Goal: Communication & Community: Answer question/provide support

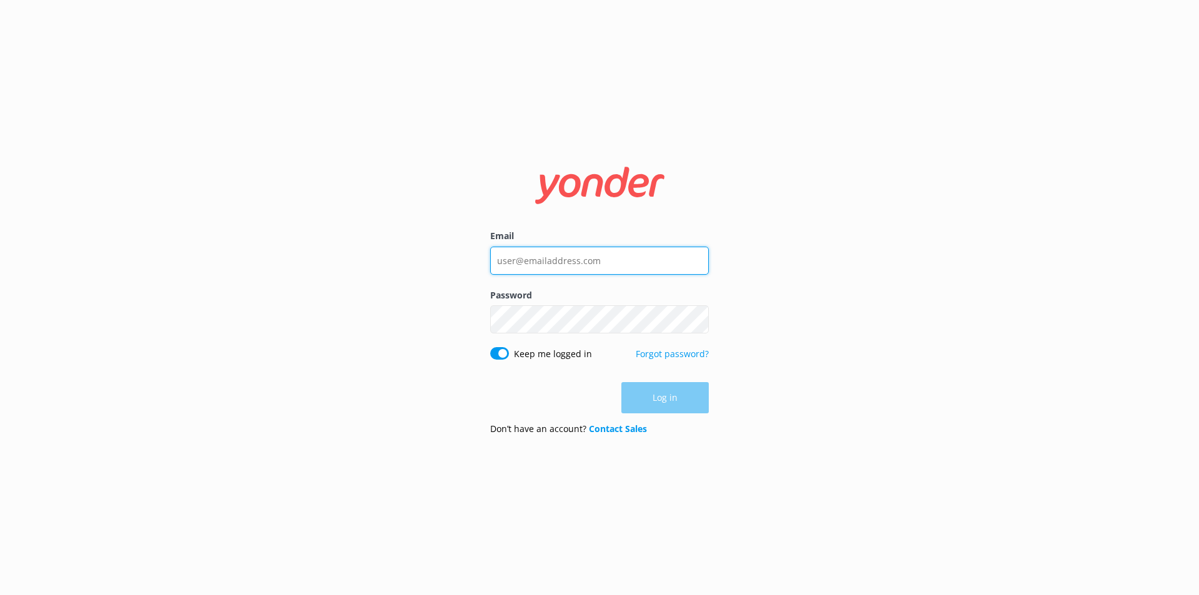
type input "[PERSON_NAME][EMAIL_ADDRESS][DOMAIN_NAME]"
click at [654, 395] on div "Log in" at bounding box center [599, 397] width 219 height 31
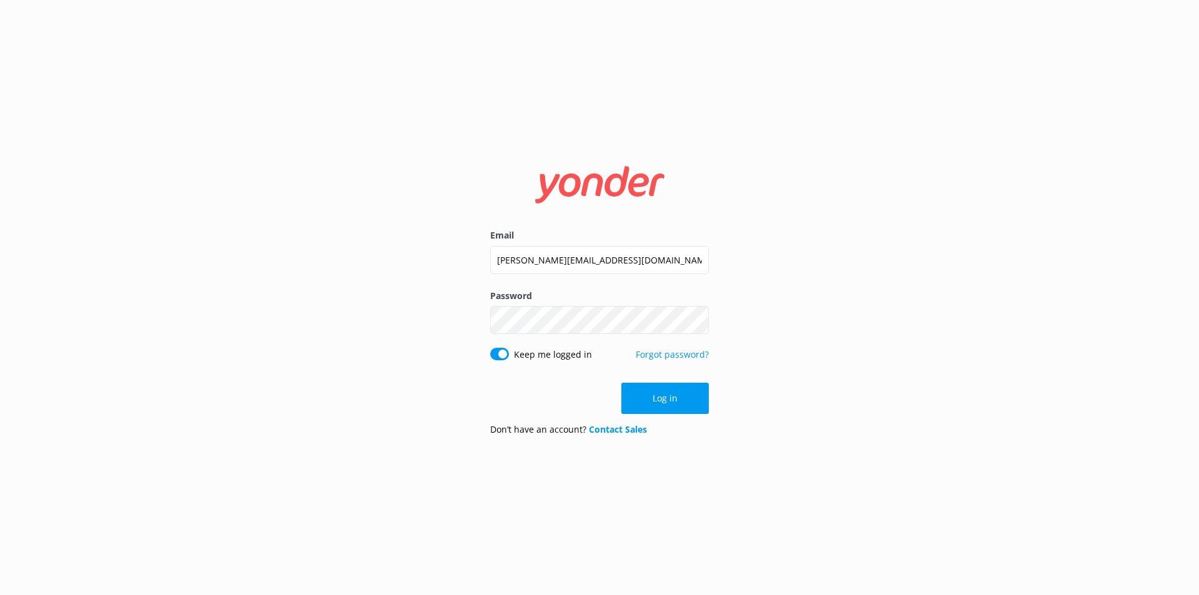
click at [654, 395] on button "Log in" at bounding box center [664, 398] width 87 height 31
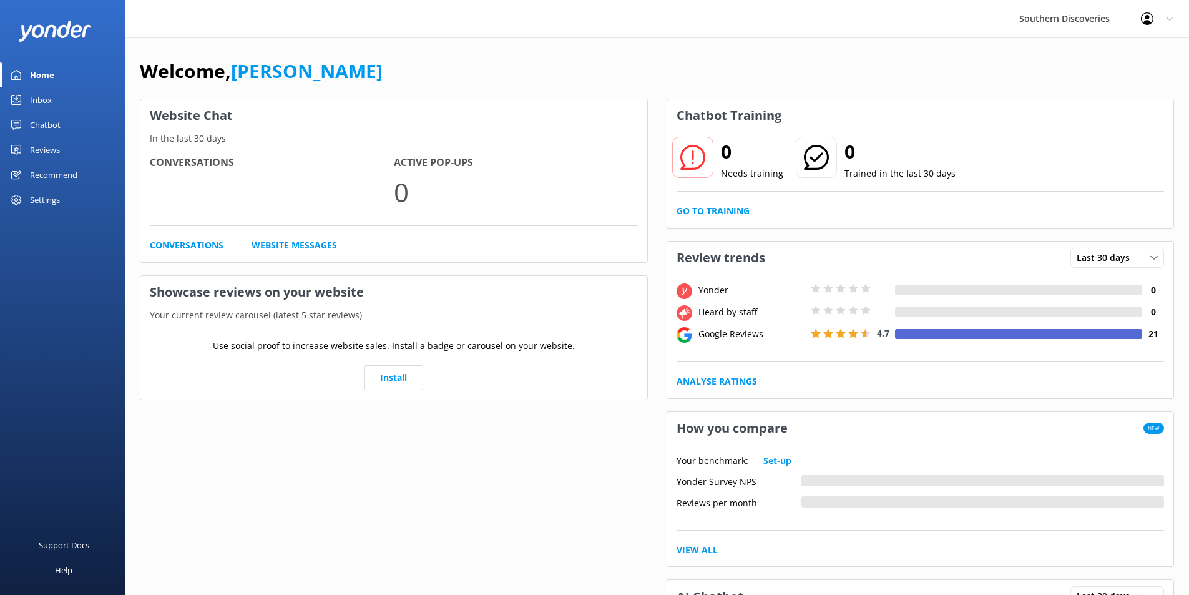
click at [46, 99] on div "Inbox" at bounding box center [41, 99] width 22 height 25
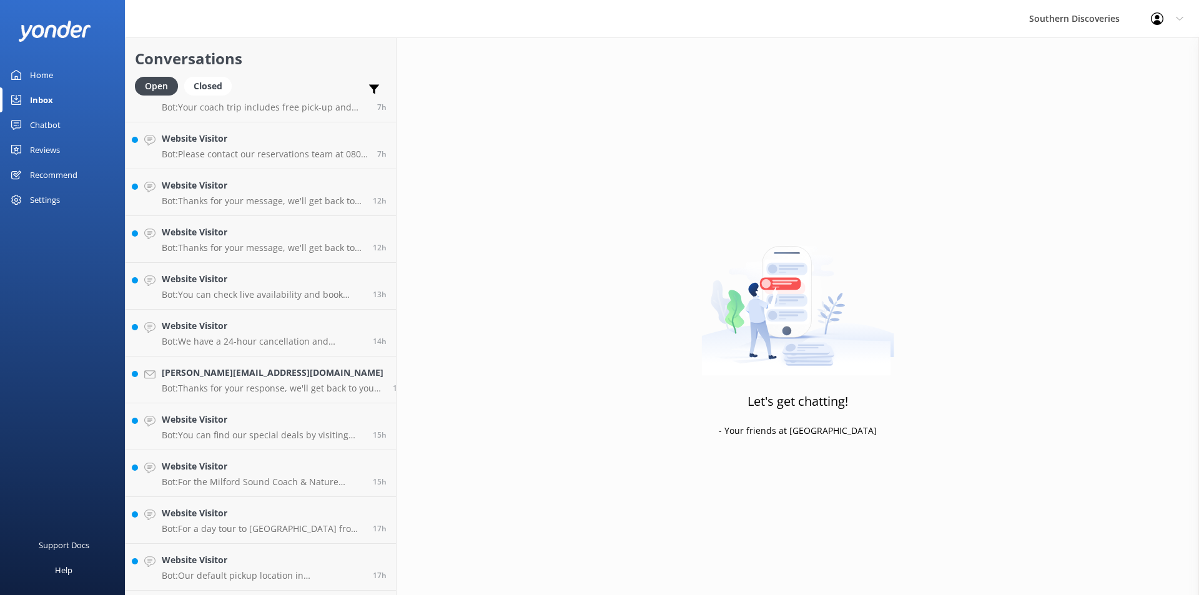
scroll to position [398, 0]
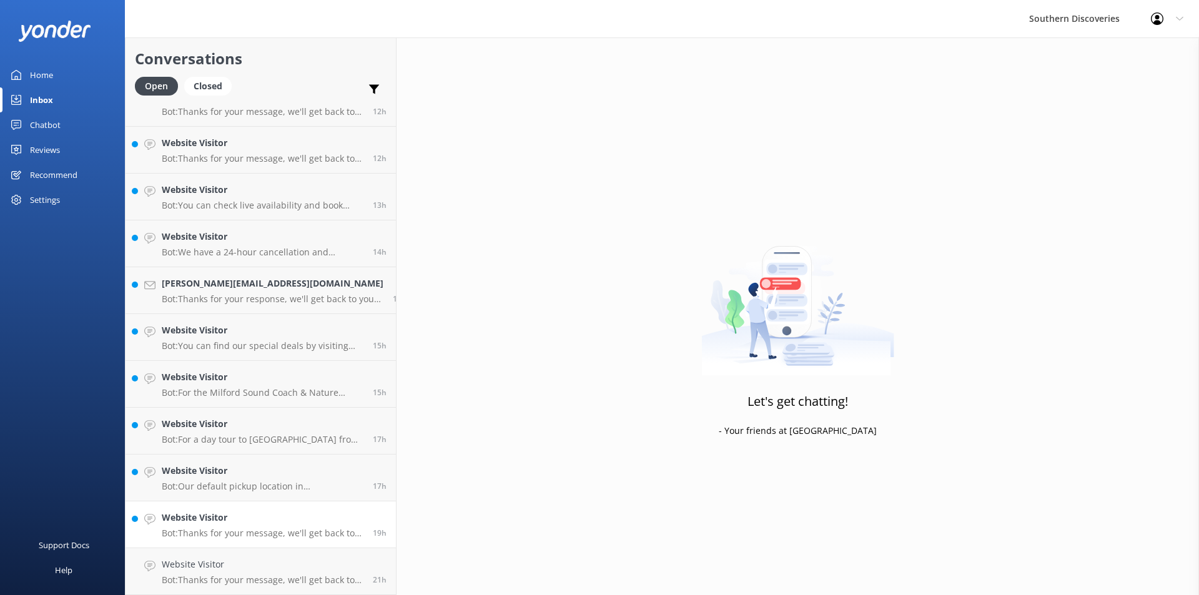
click at [286, 534] on p "Bot: Thanks for your message, we'll get back to you as soon as we can. You're a…" at bounding box center [263, 533] width 202 height 11
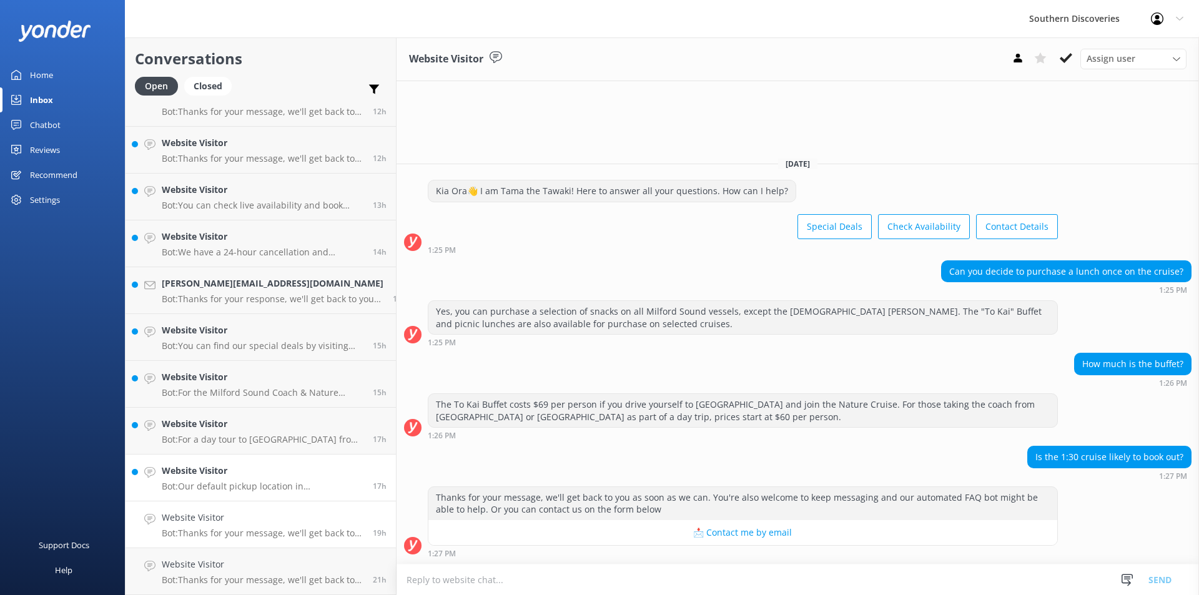
click at [227, 474] on h4 "Website Visitor" at bounding box center [263, 471] width 202 height 14
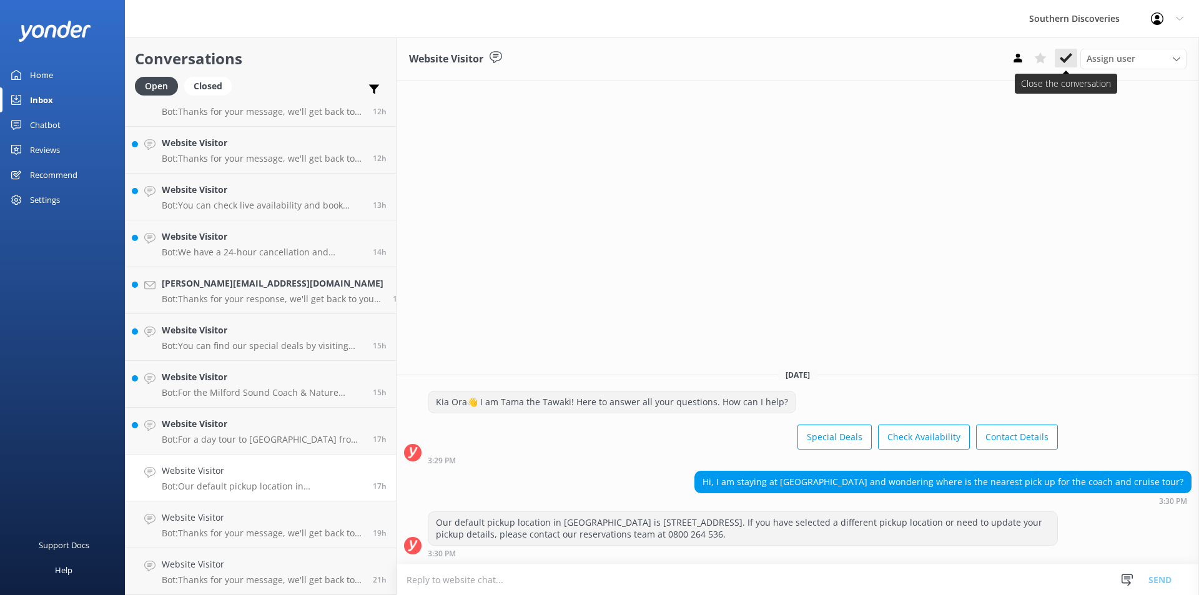
click at [1065, 54] on icon at bounding box center [1066, 58] width 12 height 12
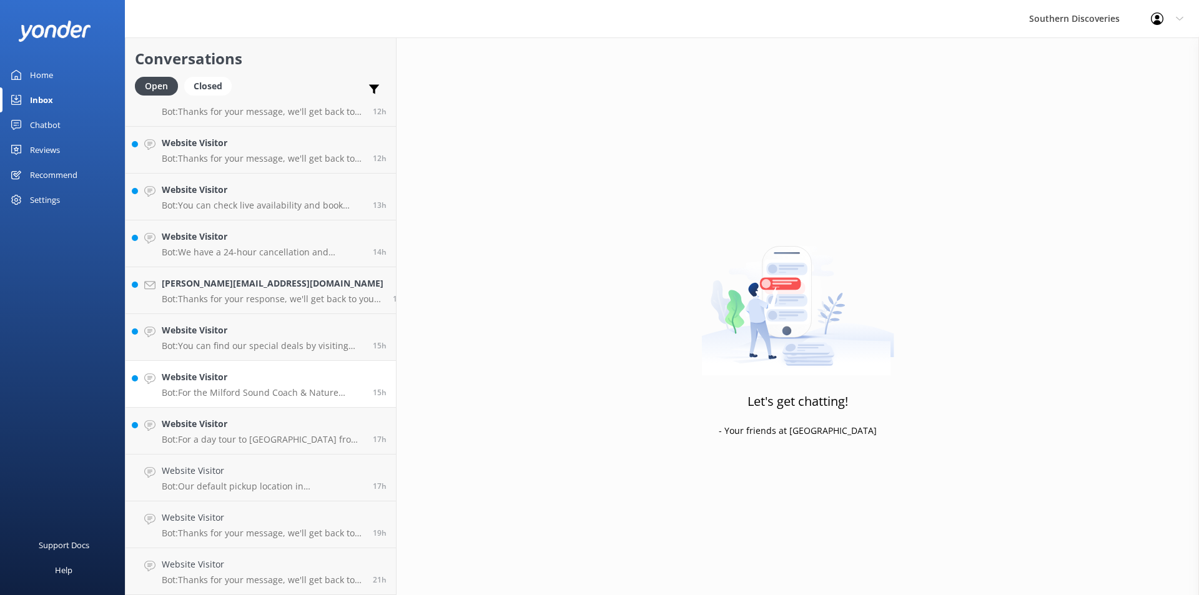
scroll to position [351, 0]
click at [259, 475] on h4 "Website Visitor" at bounding box center [263, 471] width 202 height 14
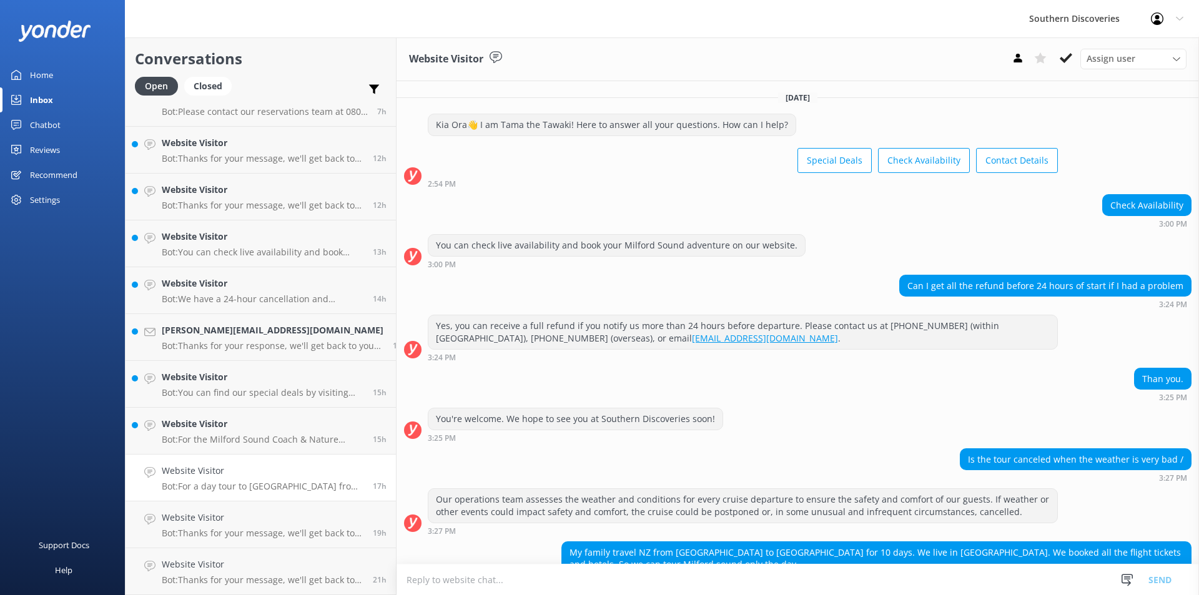
scroll to position [107, 0]
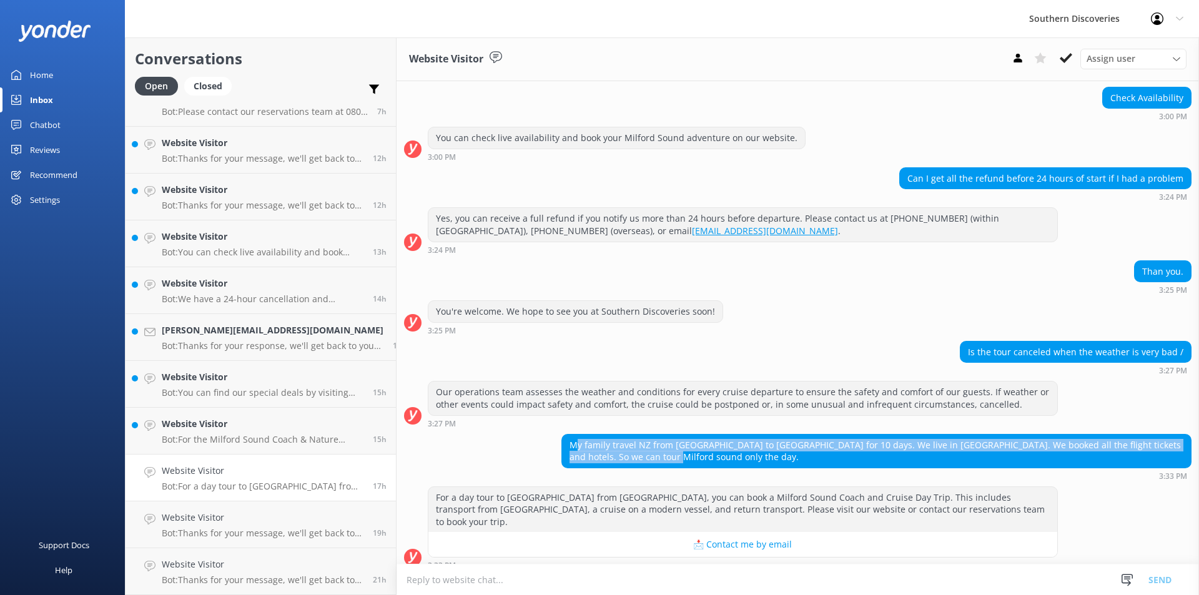
drag, startPoint x: 555, startPoint y: 442, endPoint x: 1169, endPoint y: 455, distance: 613.9
click at [1169, 455] on div "My family travel NZ from [GEOGRAPHIC_DATA] to [GEOGRAPHIC_DATA] for 10 days. We…" at bounding box center [876, 451] width 629 height 33
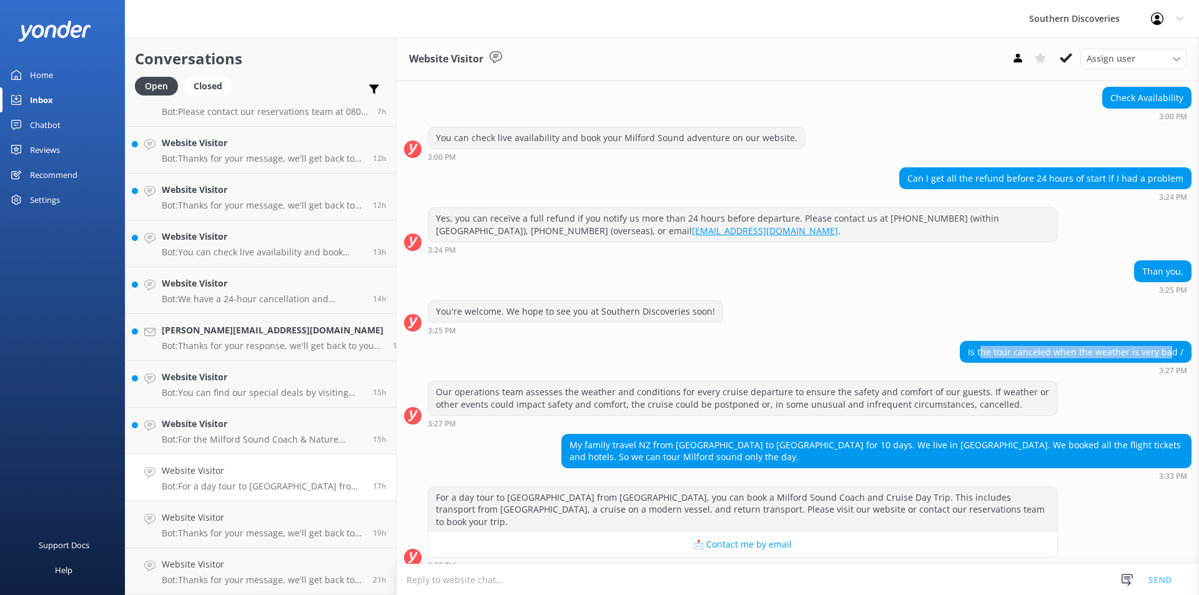
drag, startPoint x: 978, startPoint y: 352, endPoint x: 1161, endPoint y: 352, distance: 182.3
click at [1161, 352] on div "Is the tour canceled when the weather is very bad /" at bounding box center [1075, 352] width 230 height 21
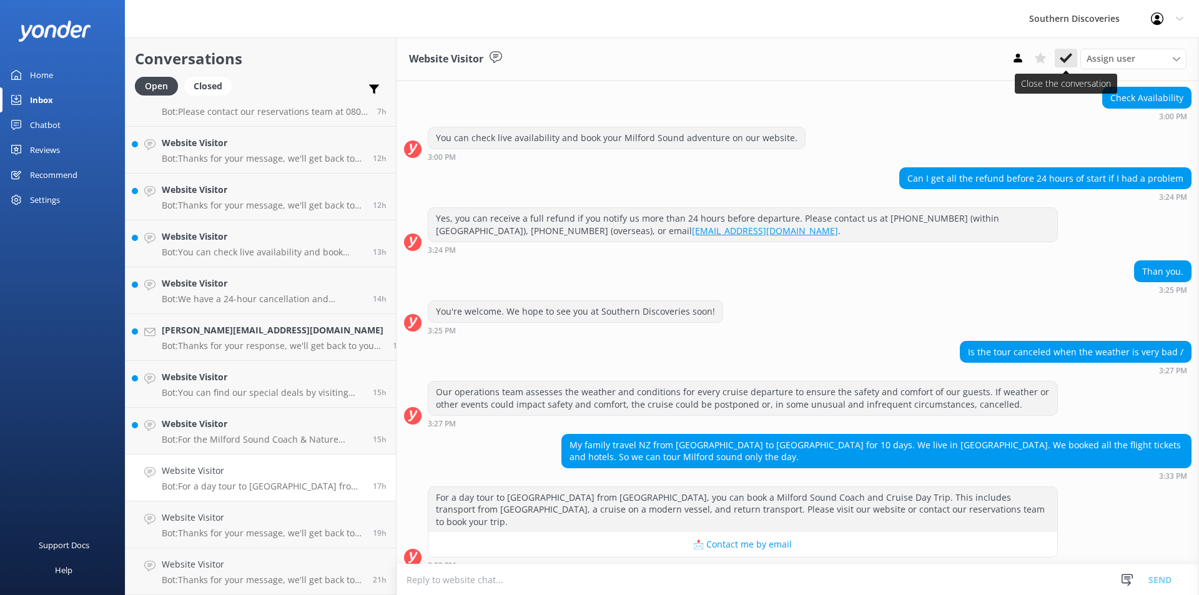
click at [1066, 57] on use at bounding box center [1066, 58] width 12 height 10
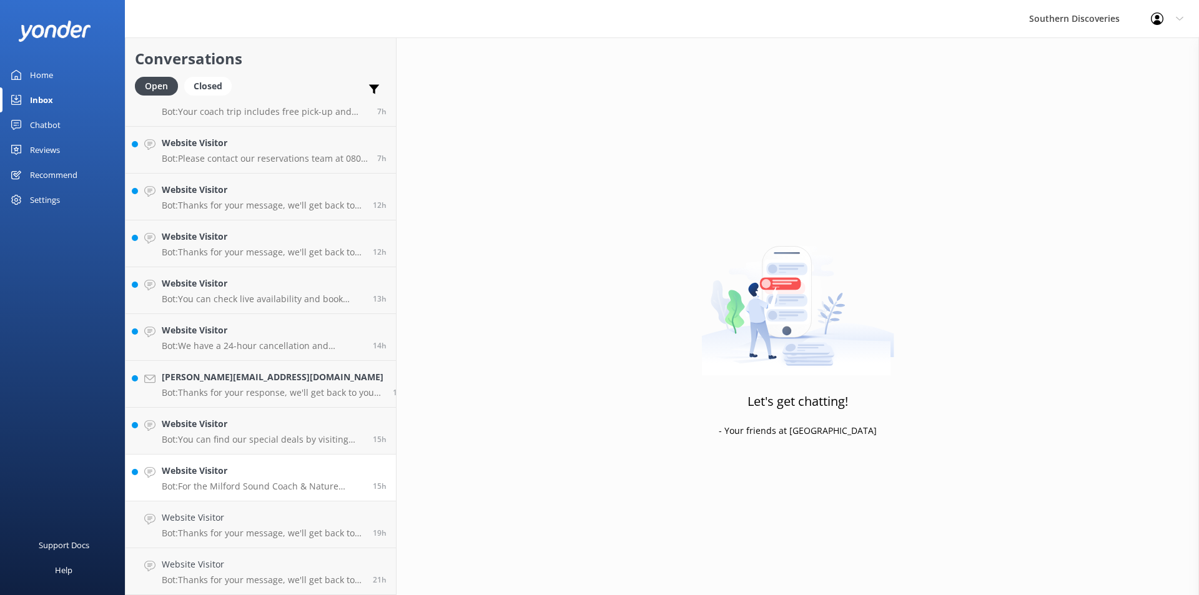
scroll to position [304, 0]
click at [262, 485] on p "Bot: For the Milford Sound Coach & Nature Cruise, which includes transport from…" at bounding box center [263, 486] width 202 height 11
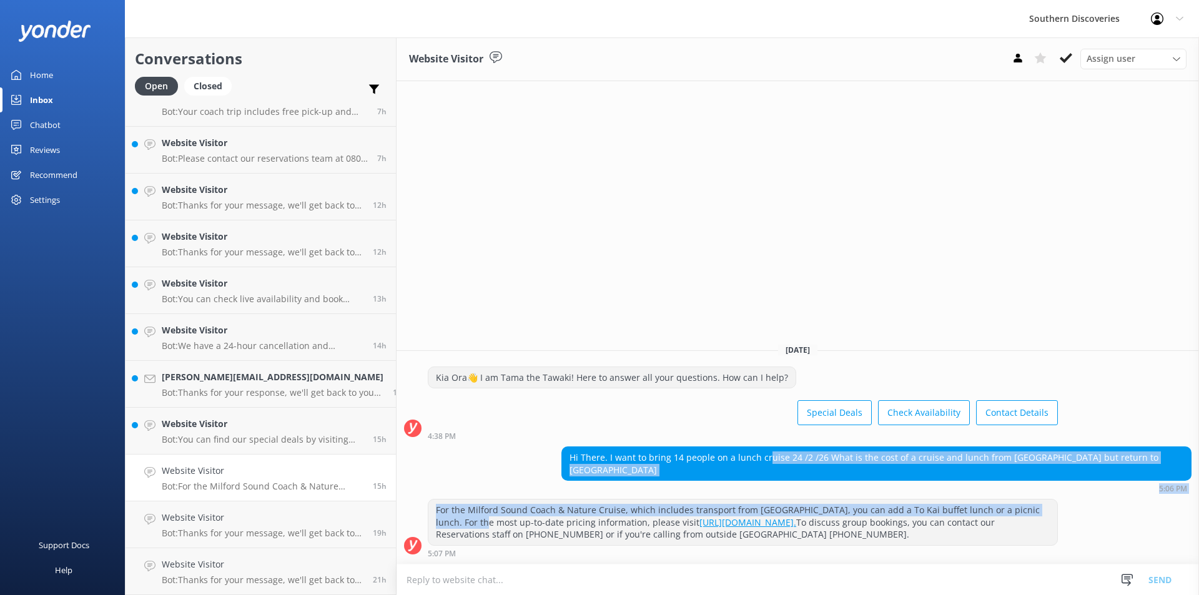
drag, startPoint x: 811, startPoint y: 469, endPoint x: 1117, endPoint y: 500, distance: 307.5
click at [1117, 500] on div "[DATE] [PERSON_NAME]👋 I am Tama the Tawaki! Here to answer all your questions. …" at bounding box center [797, 448] width 802 height 230
click at [1117, 500] on div "For the Milford Sound Coach & Nature Cruise, which includes transport from [GEO…" at bounding box center [797, 528] width 802 height 59
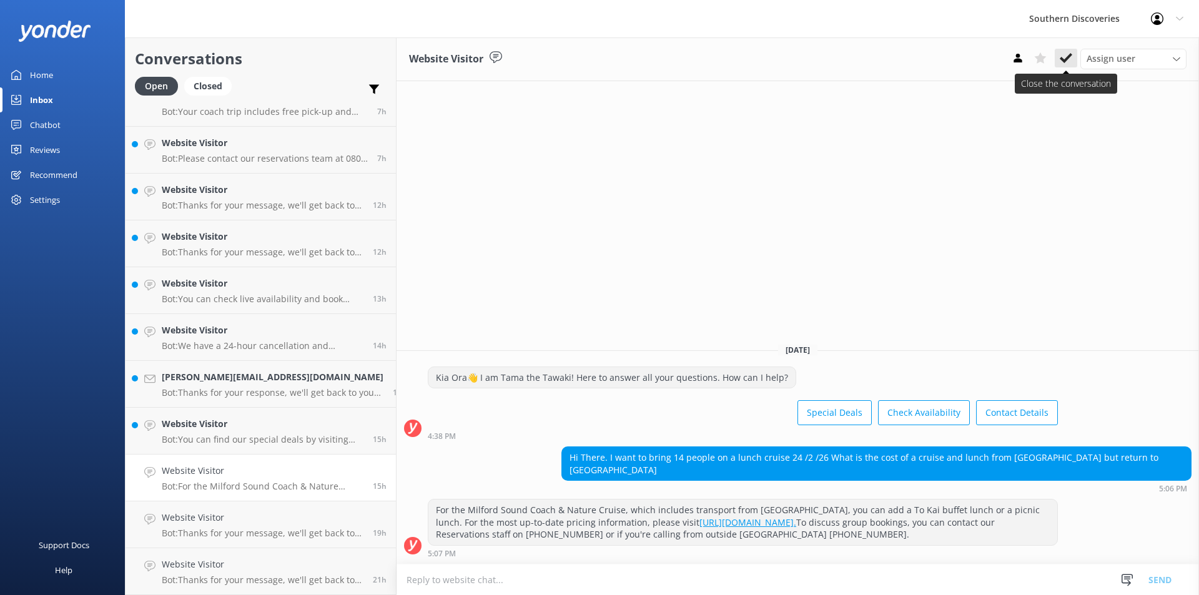
click at [1058, 61] on button at bounding box center [1066, 58] width 22 height 19
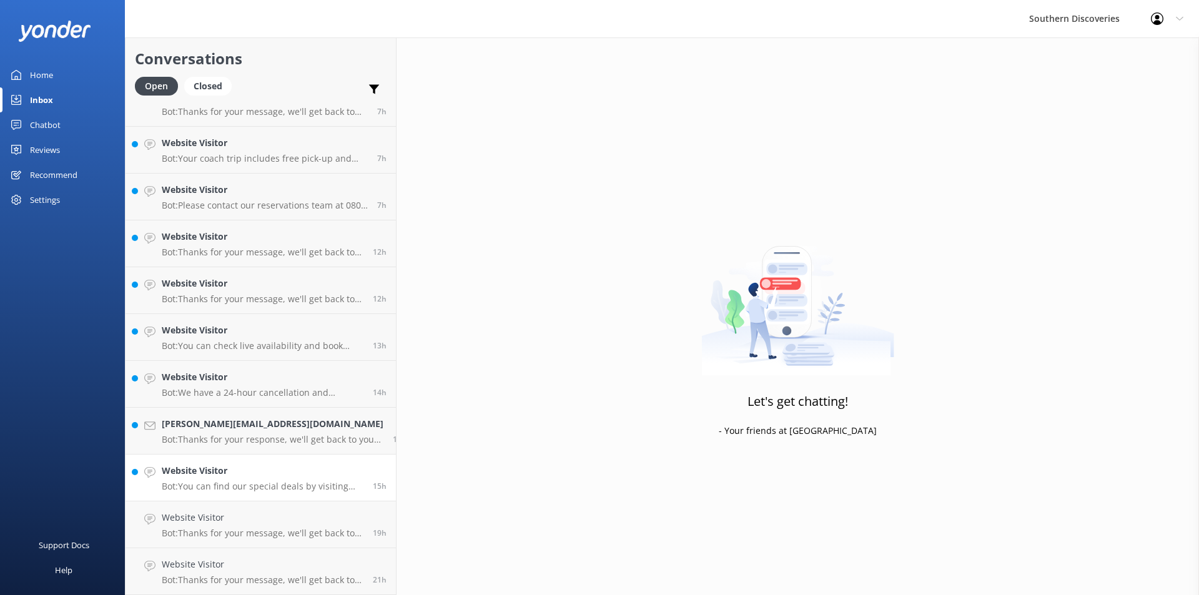
scroll to position [257, 0]
click at [240, 483] on p "Bot: You can find our special deals by visiting [URL][DOMAIN_NAME]." at bounding box center [263, 486] width 202 height 11
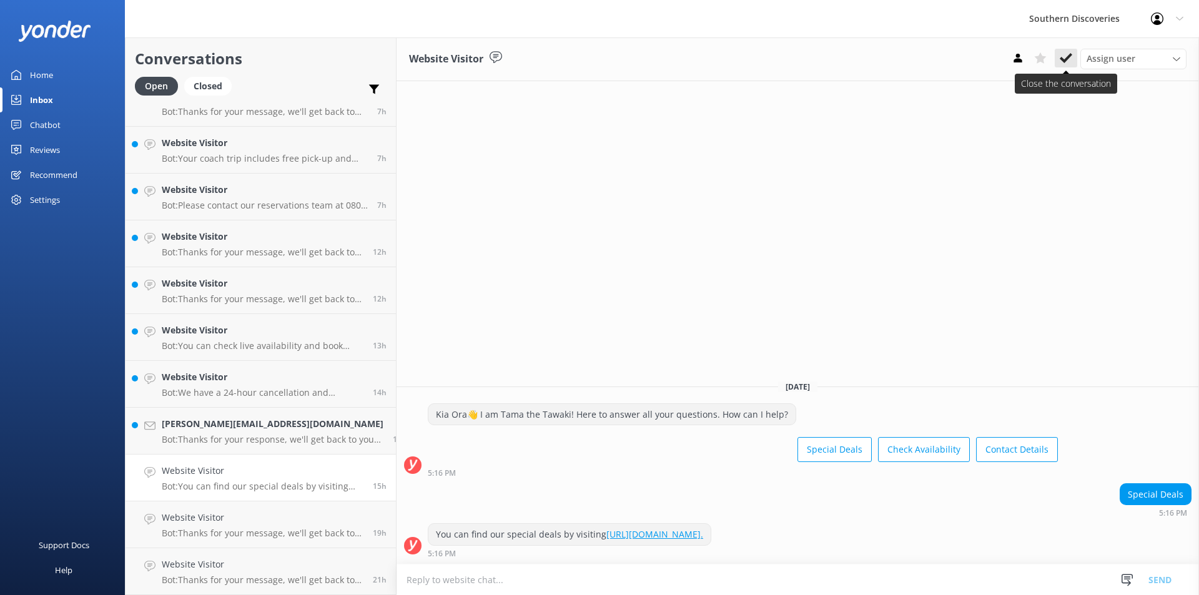
click at [1065, 57] on icon at bounding box center [1066, 58] width 12 height 12
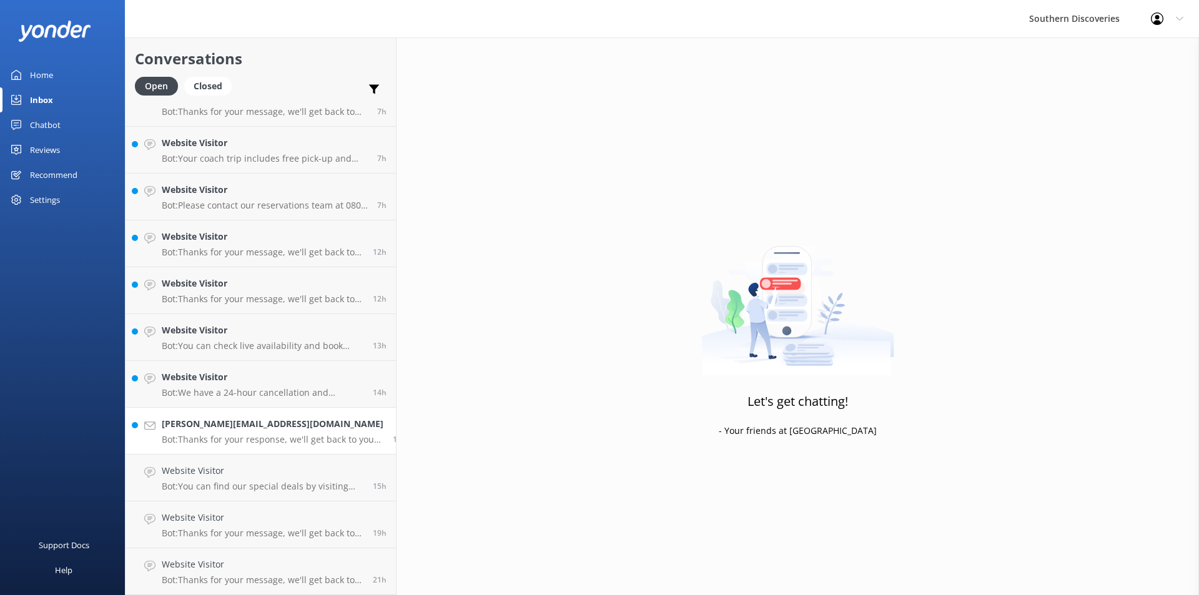
scroll to position [210, 0]
click at [220, 484] on p "Bot: Thanks for your response, we'll get back to you as soon as we can during o…" at bounding box center [273, 486] width 222 height 11
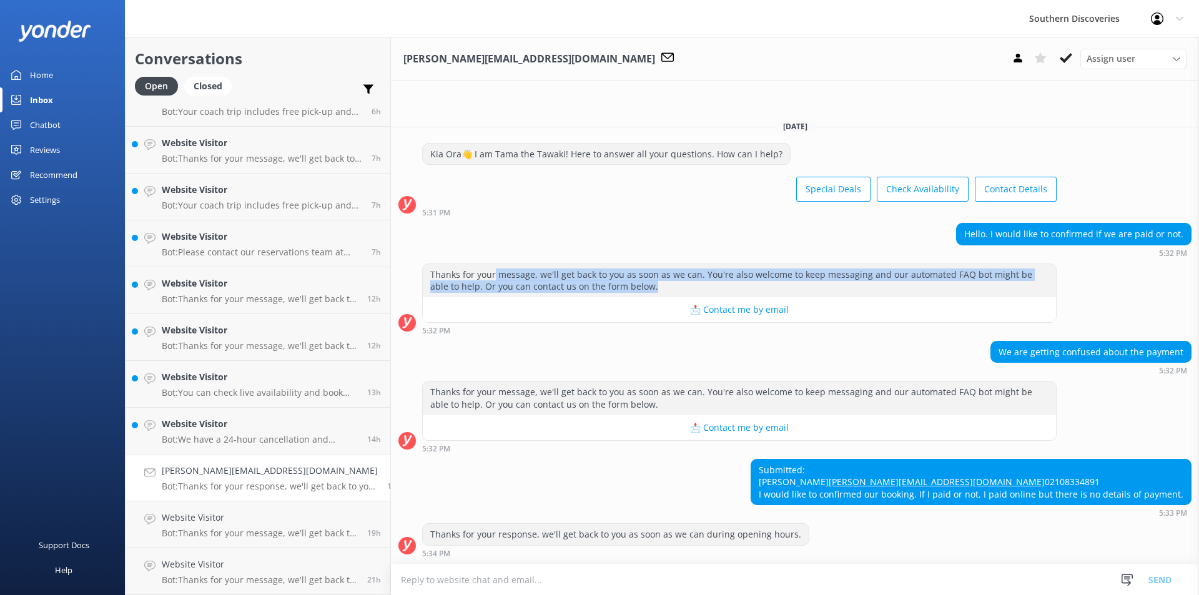
drag, startPoint x: 477, startPoint y: 249, endPoint x: 807, endPoint y: 263, distance: 330.6
click at [807, 264] on div "Thanks for your message, we'll get back to you as soon as we can. You're also w…" at bounding box center [739, 280] width 633 height 33
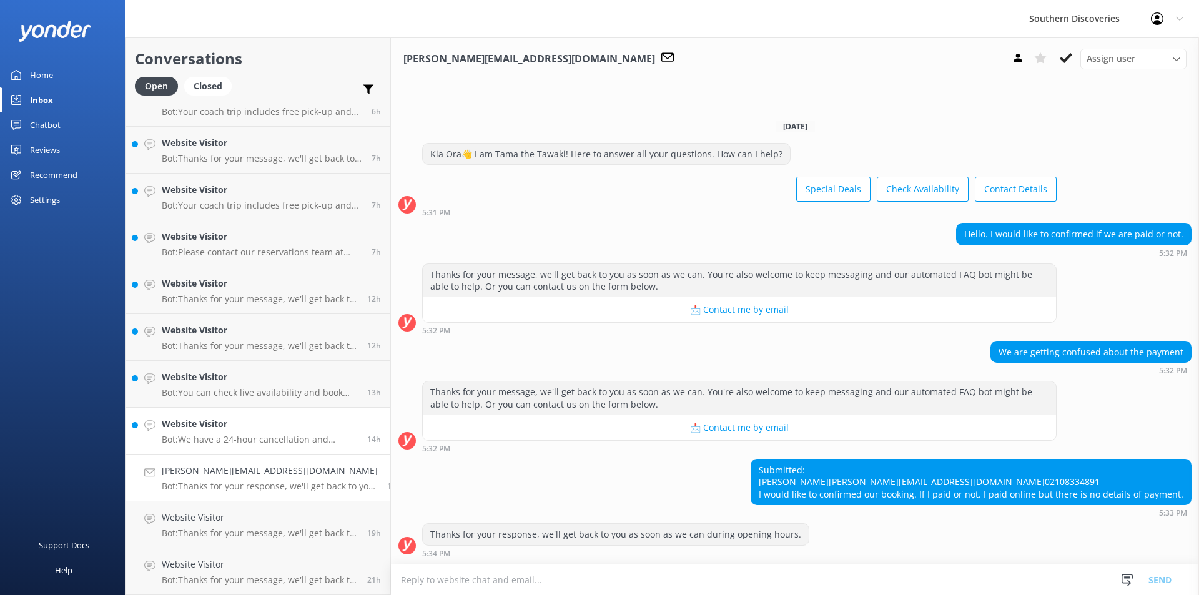
click at [262, 433] on div "Website Visitor Bot: We have a 24-hour cancellation and amendment policy. If yo…" at bounding box center [260, 430] width 196 height 27
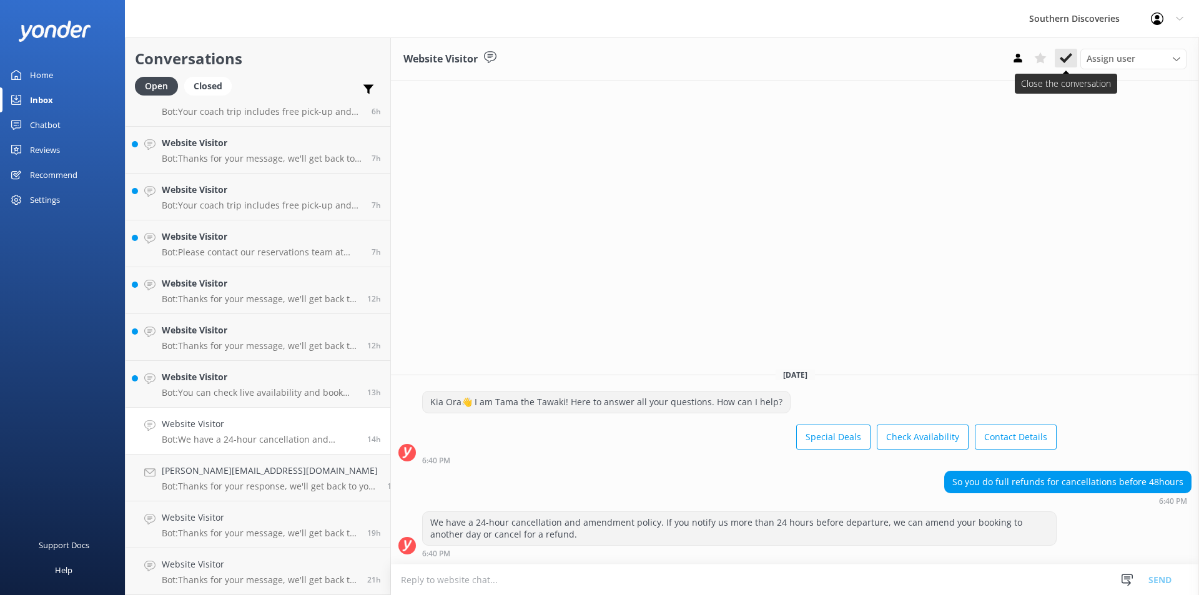
click at [1066, 65] on button at bounding box center [1066, 58] width 22 height 19
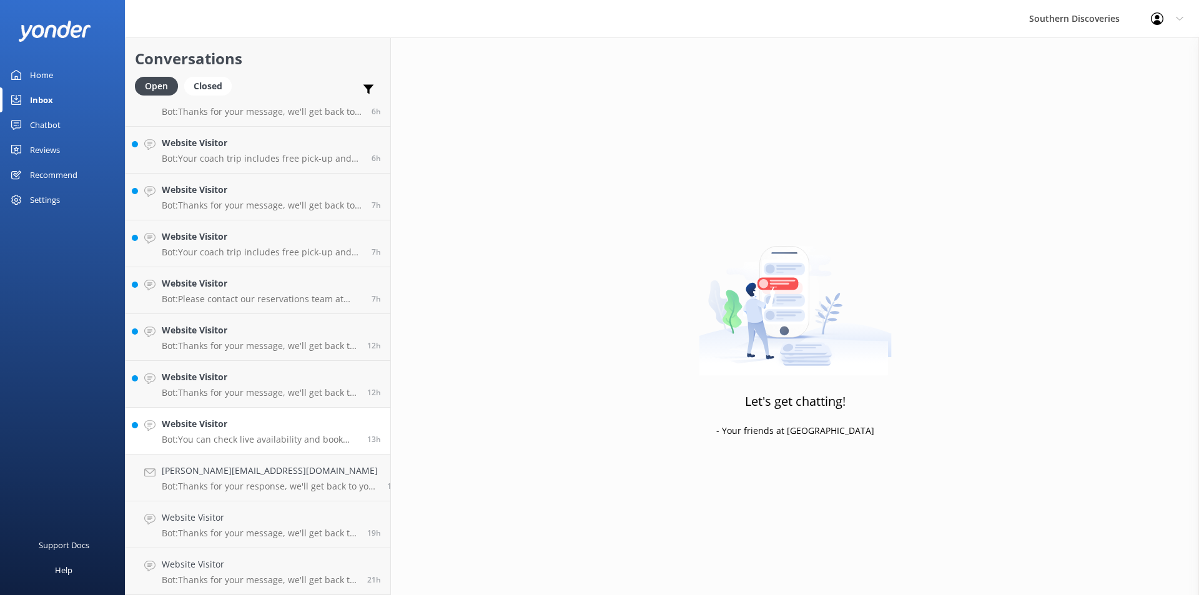
scroll to position [164, 0]
click at [240, 437] on p "Bot: You can check live availability and book your Milford Sound adventure on o…" at bounding box center [260, 439] width 196 height 11
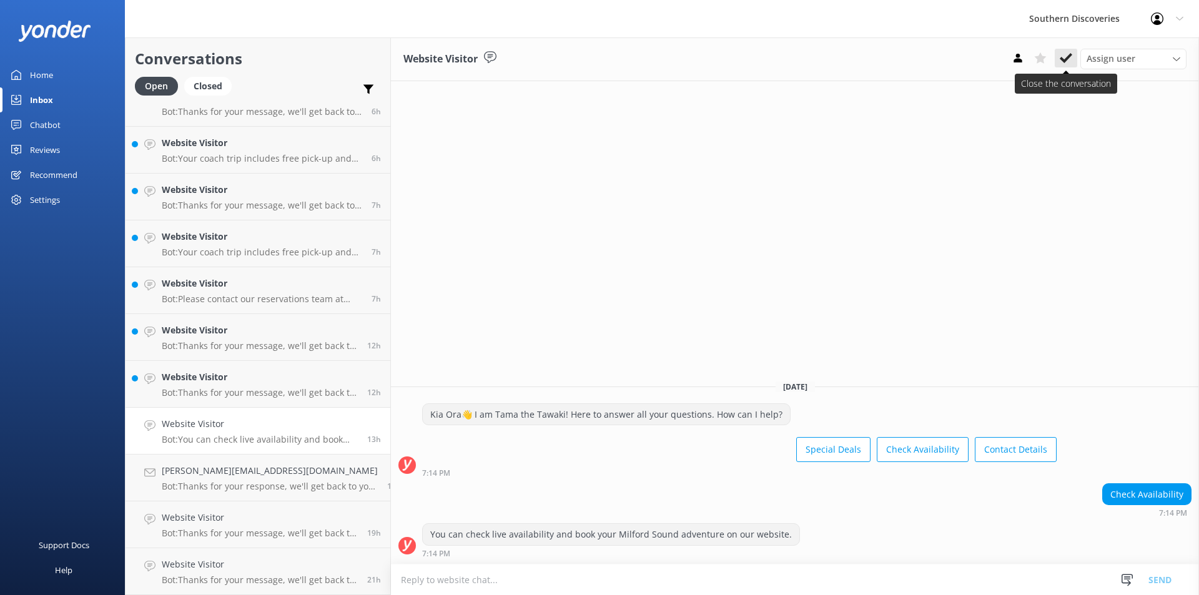
click at [1067, 52] on icon at bounding box center [1066, 58] width 12 height 12
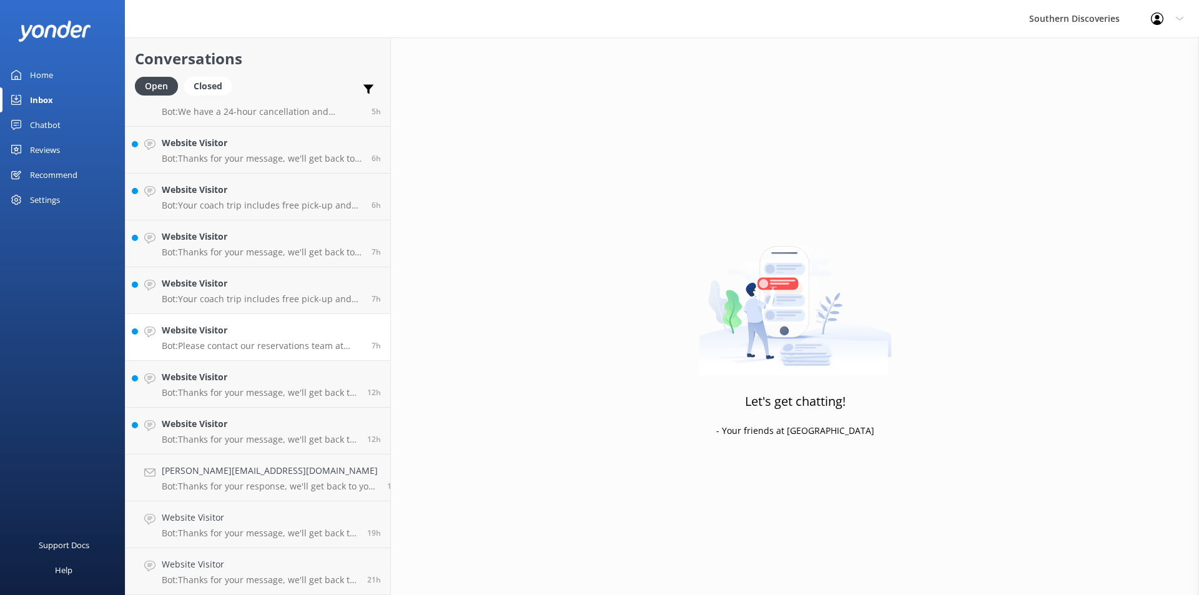
scroll to position [117, 0]
click at [225, 433] on div "Website Visitor Bot: Thanks for your message, we'll get back to you as soon as …" at bounding box center [260, 430] width 196 height 27
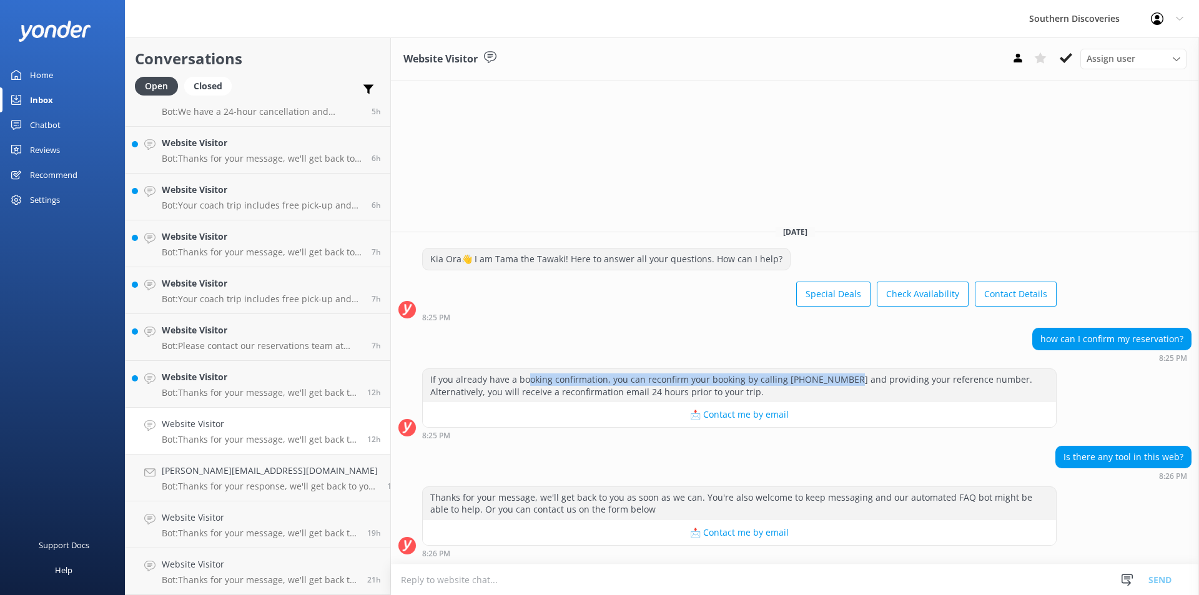
drag, startPoint x: 513, startPoint y: 375, endPoint x: 822, endPoint y: 383, distance: 309.2
click at [822, 383] on div "If you already have a booking confirmation, you can reconfirm your booking by c…" at bounding box center [739, 385] width 633 height 33
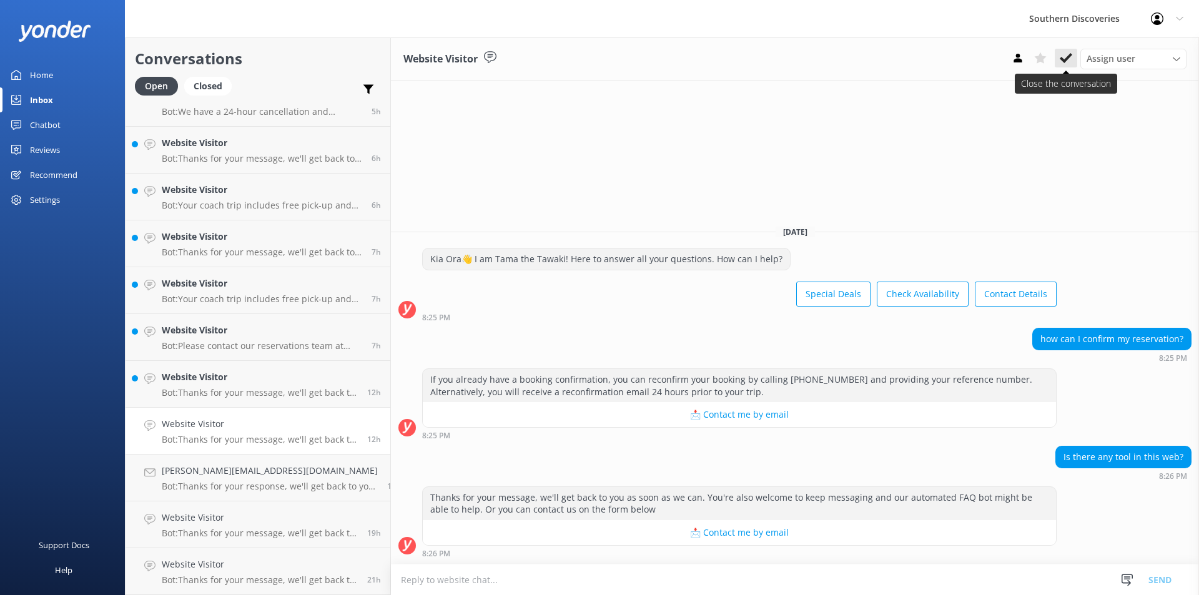
click at [1071, 58] on icon at bounding box center [1066, 58] width 12 height 12
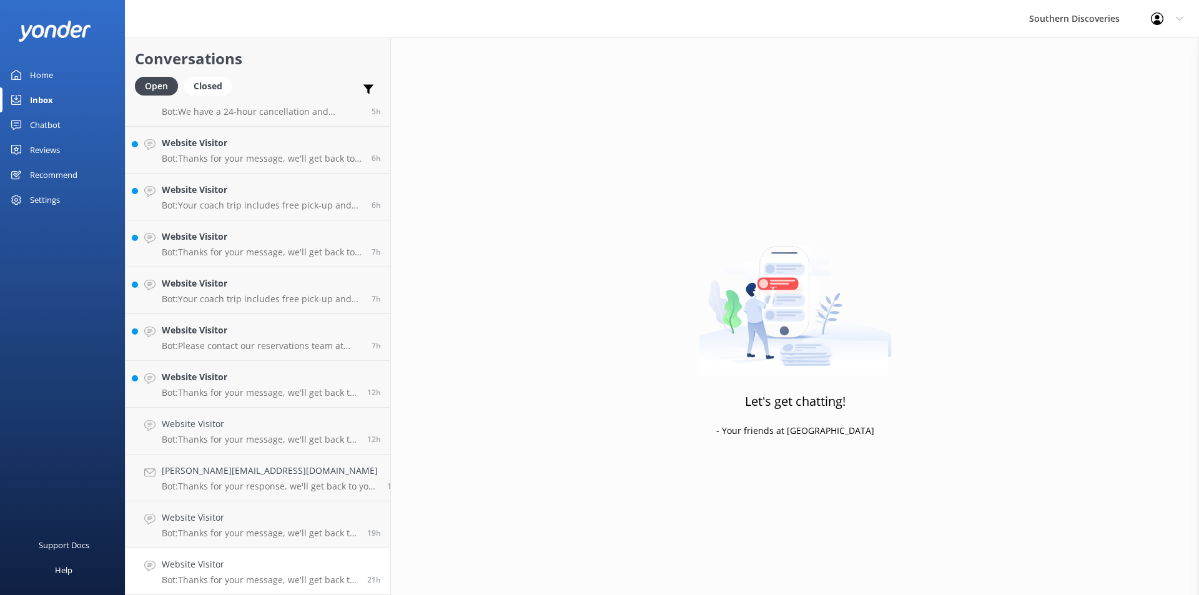
scroll to position [70, 0]
click at [252, 429] on h4 "Website Visitor" at bounding box center [260, 424] width 196 height 14
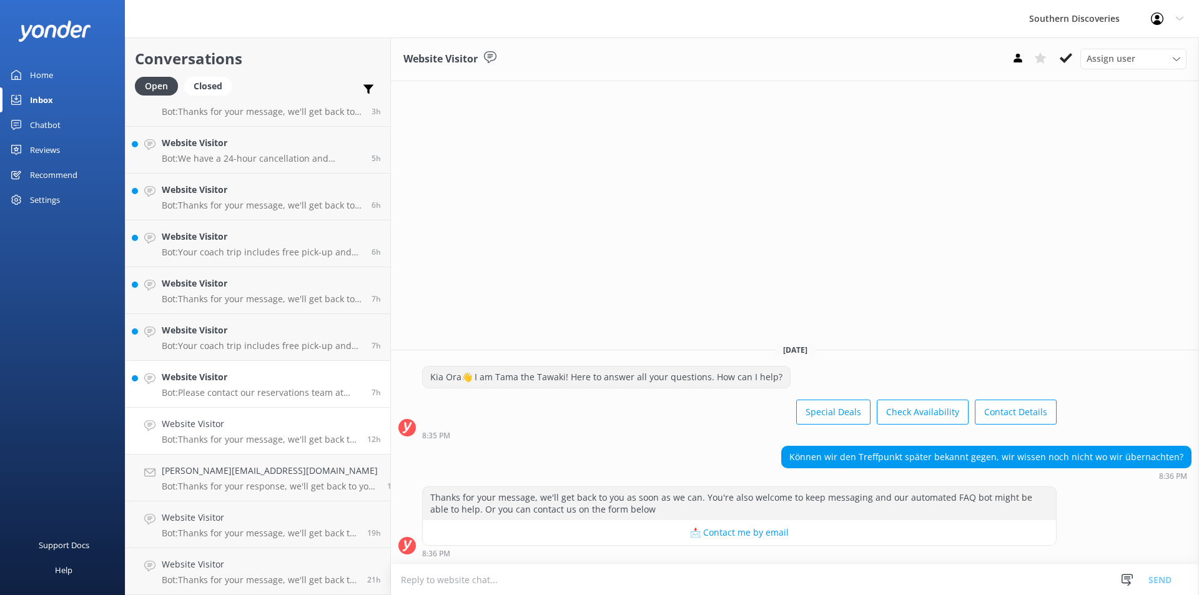
click at [260, 381] on h4 "Website Visitor" at bounding box center [262, 377] width 200 height 14
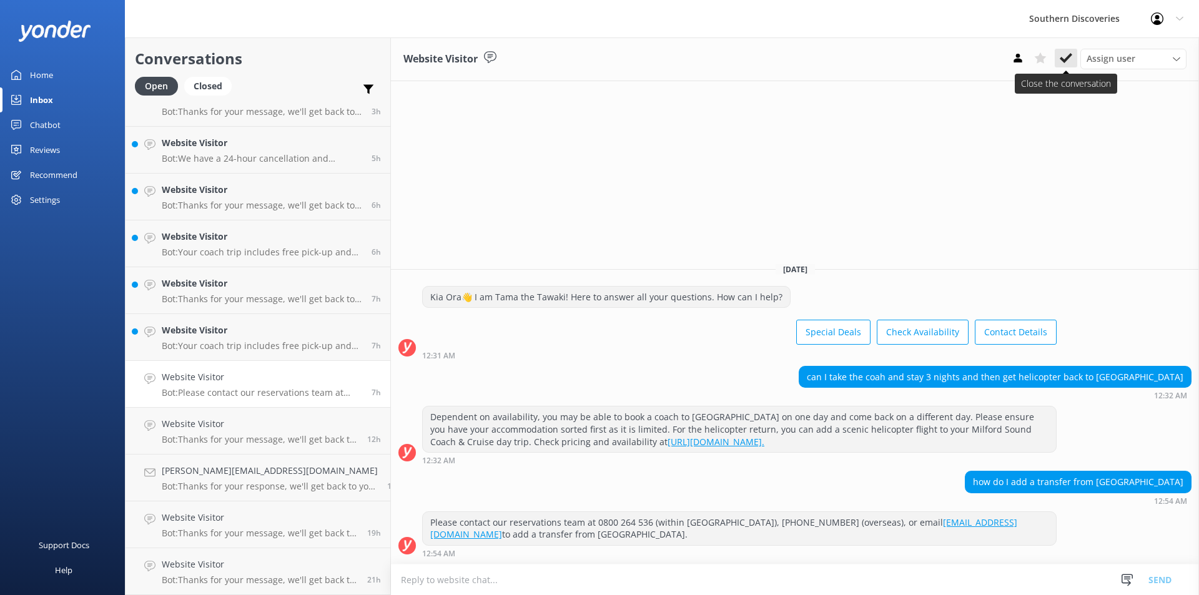
click at [1066, 60] on use at bounding box center [1066, 58] width 12 height 10
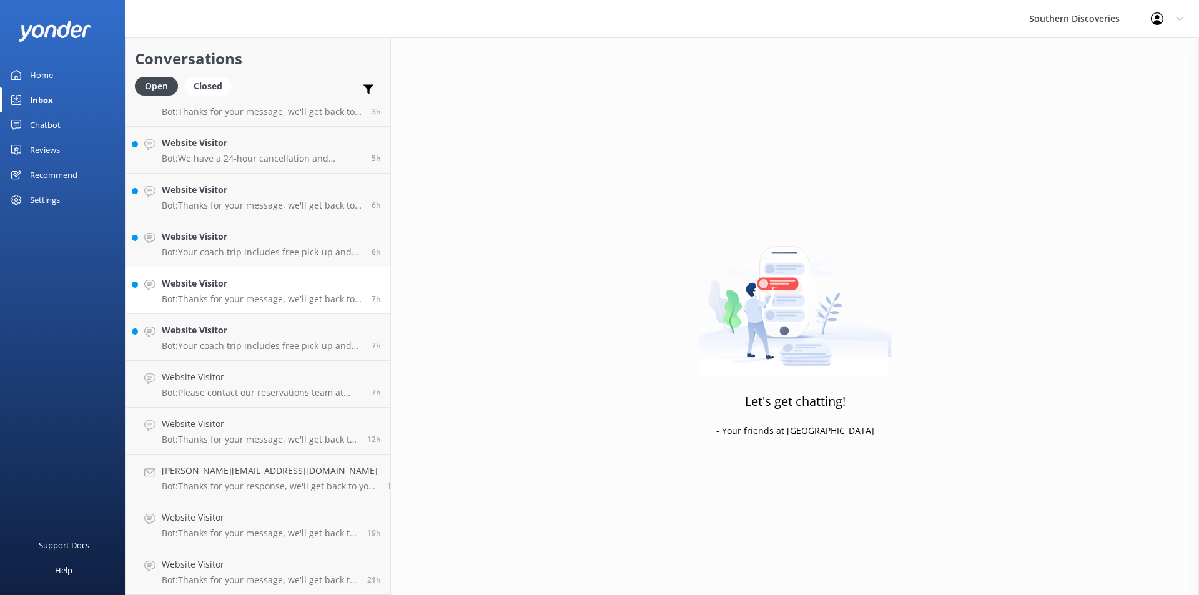
scroll to position [23, 0]
click at [201, 388] on p "Bot: Your coach trip includes free pick-up and drop-off from most accommodation…" at bounding box center [262, 392] width 200 height 11
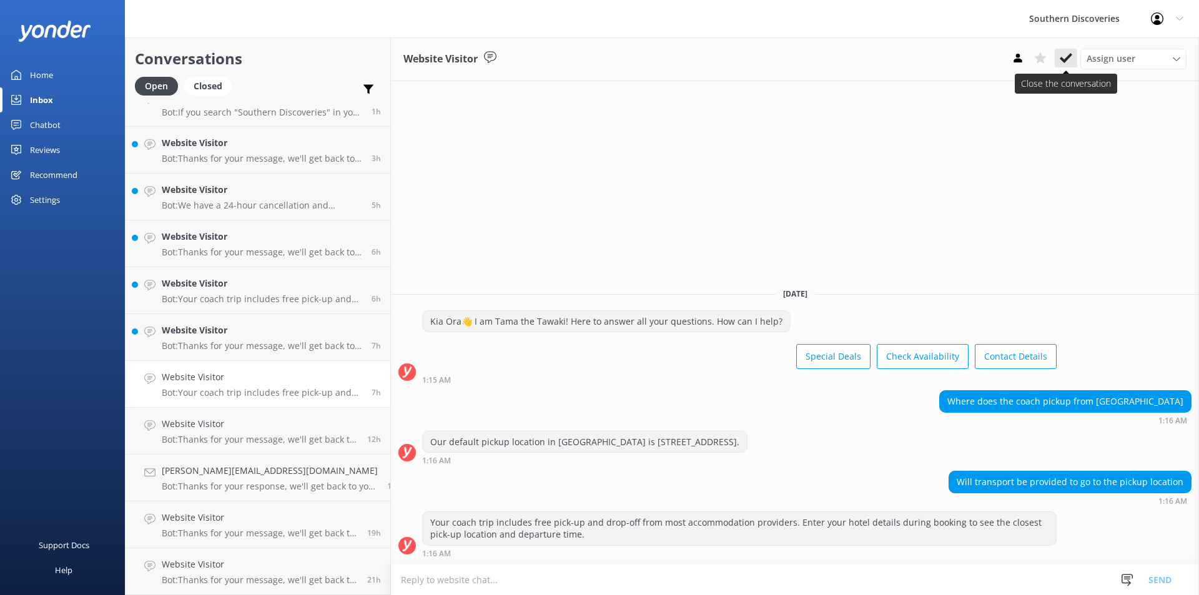
click at [1064, 58] on icon at bounding box center [1066, 58] width 12 height 12
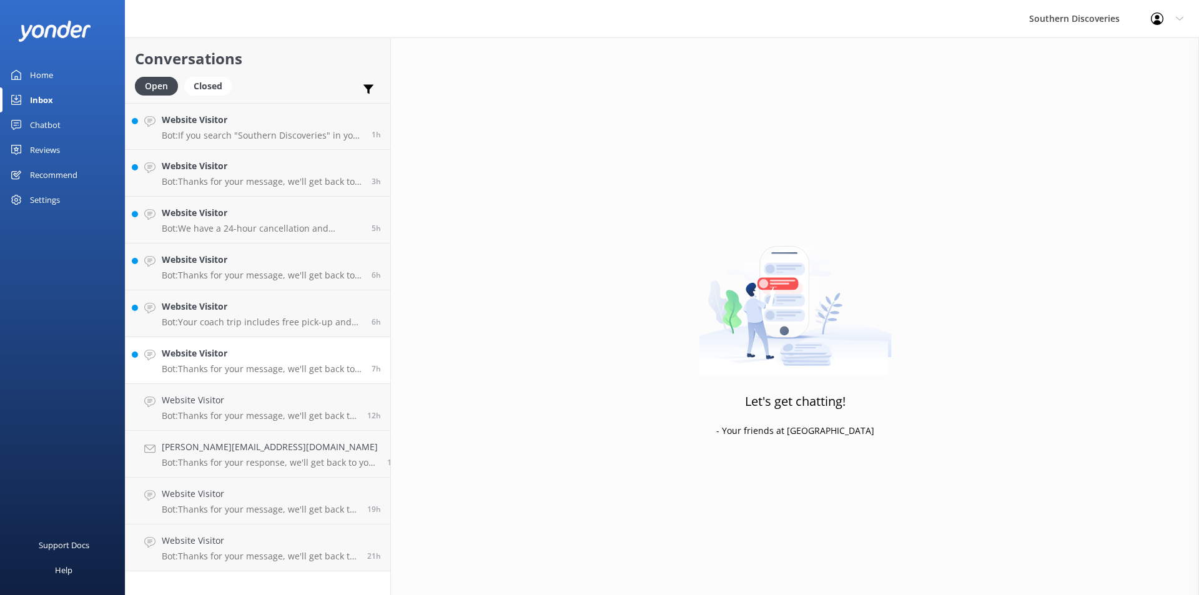
click at [260, 350] on h4 "Website Visitor" at bounding box center [262, 354] width 200 height 14
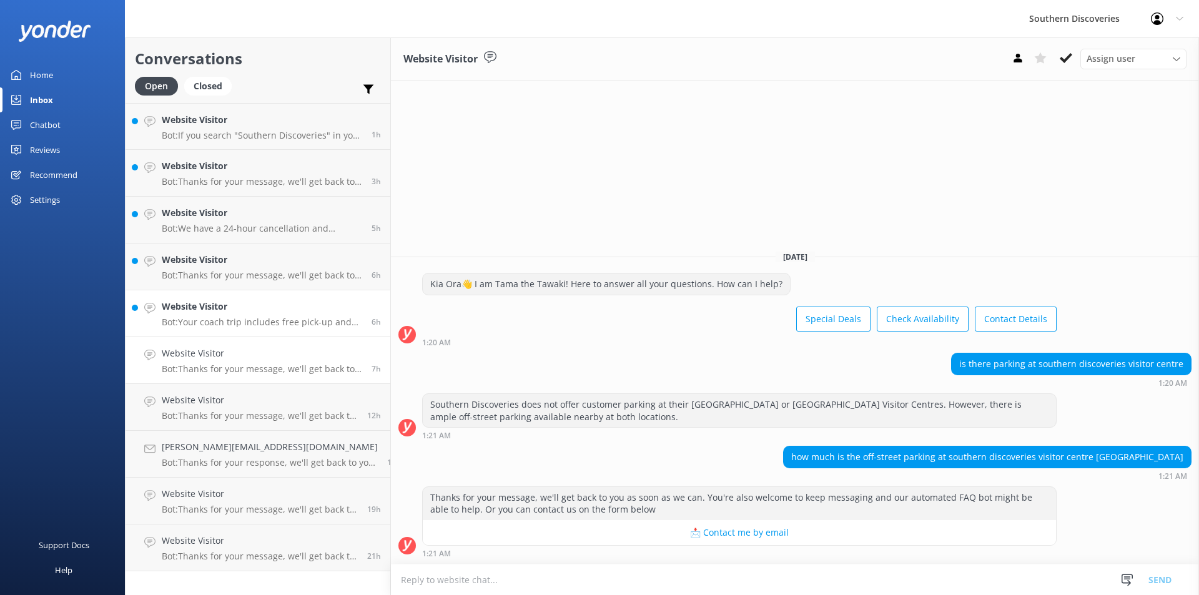
click at [180, 312] on h4 "Website Visitor" at bounding box center [262, 307] width 200 height 14
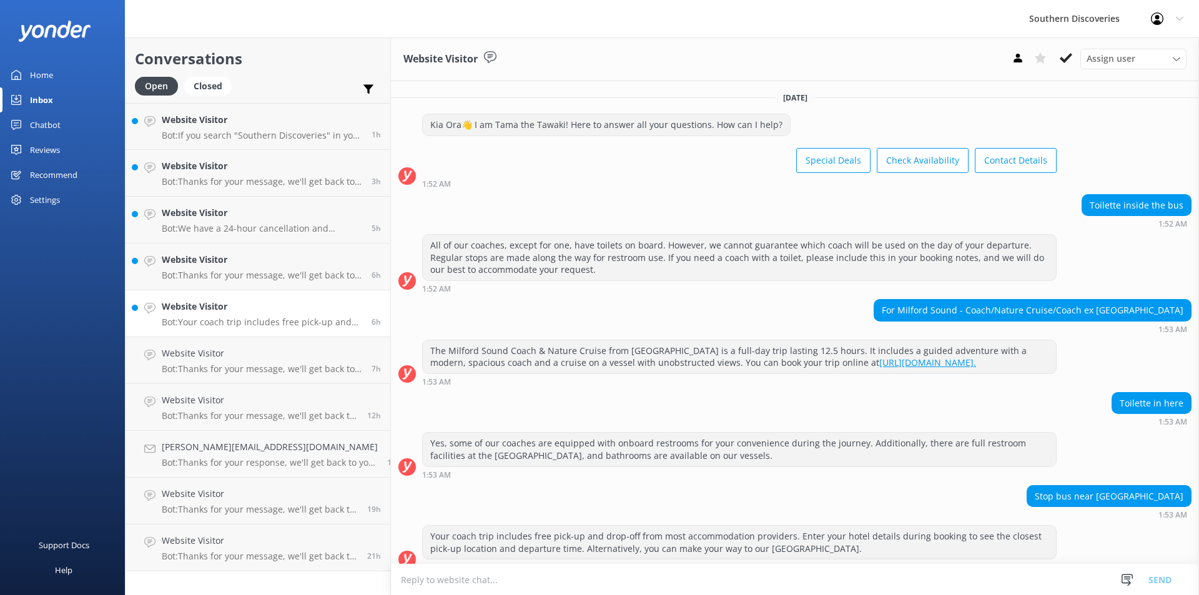
scroll to position [26, 0]
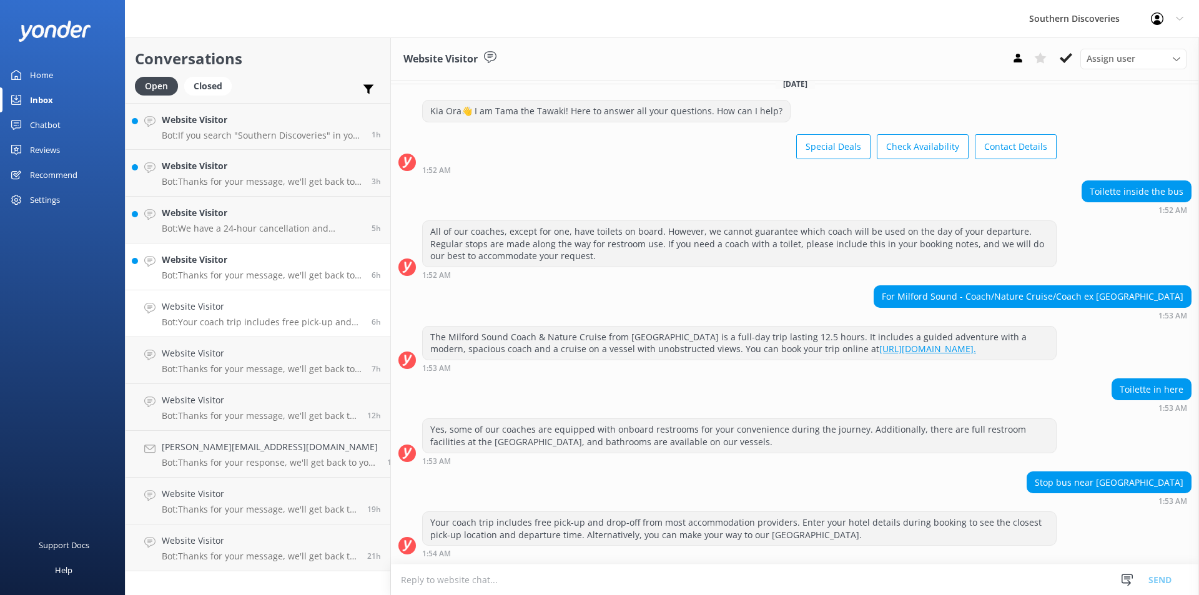
click at [270, 273] on p "Bot: Thanks for your message, we'll get back to you as soon as we can. You're a…" at bounding box center [262, 275] width 200 height 11
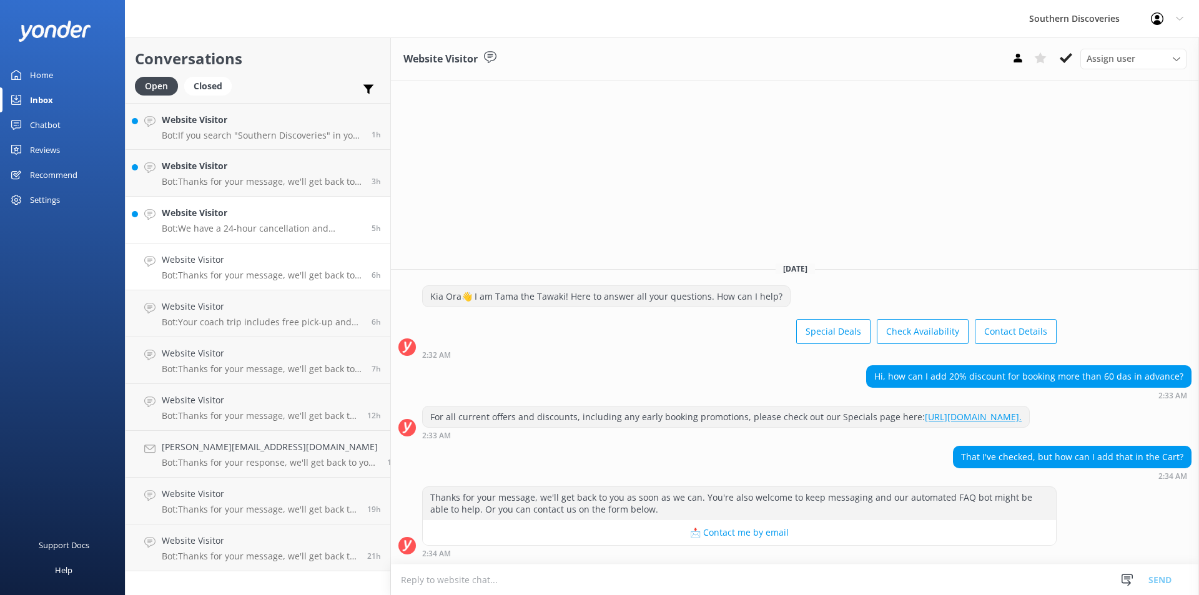
click at [199, 230] on p "Bot: We have a 24-hour cancellation and amendment policy. If you notify us more…" at bounding box center [262, 228] width 200 height 11
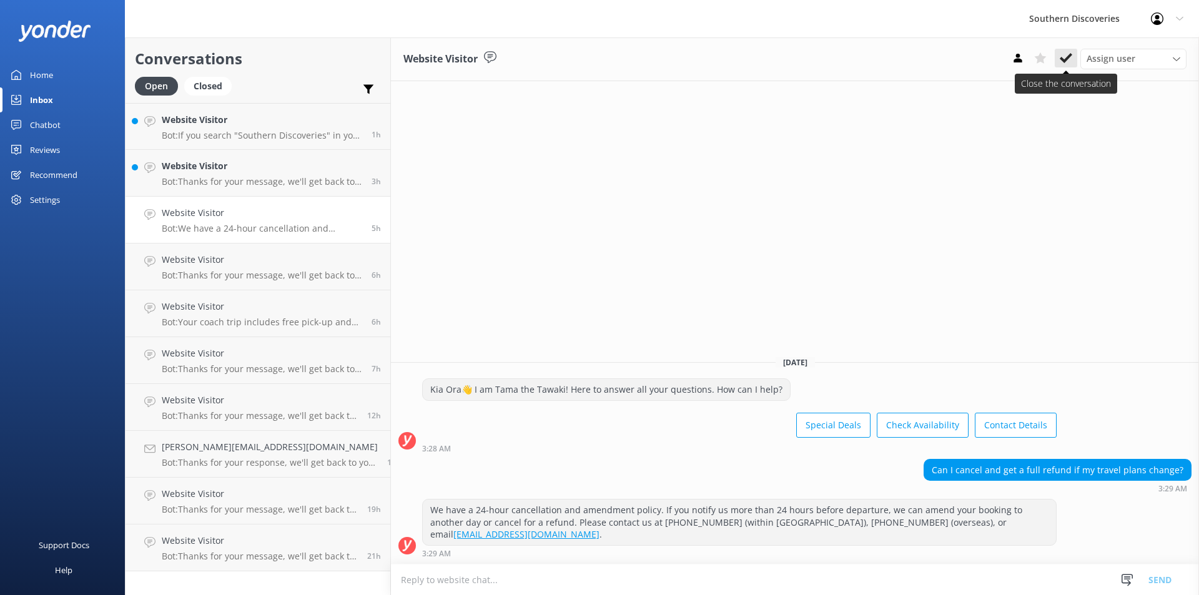
click at [1065, 55] on icon at bounding box center [1066, 58] width 12 height 12
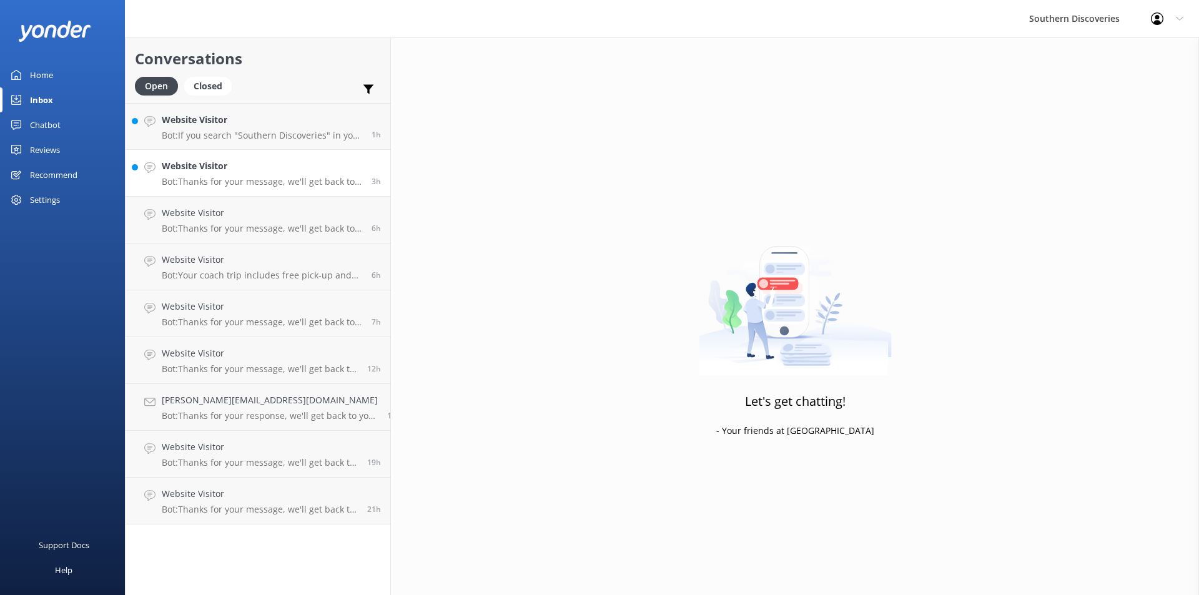
click at [232, 174] on div "Website Visitor Bot: Thanks for your message, we'll get back to you as soon as …" at bounding box center [262, 172] width 200 height 27
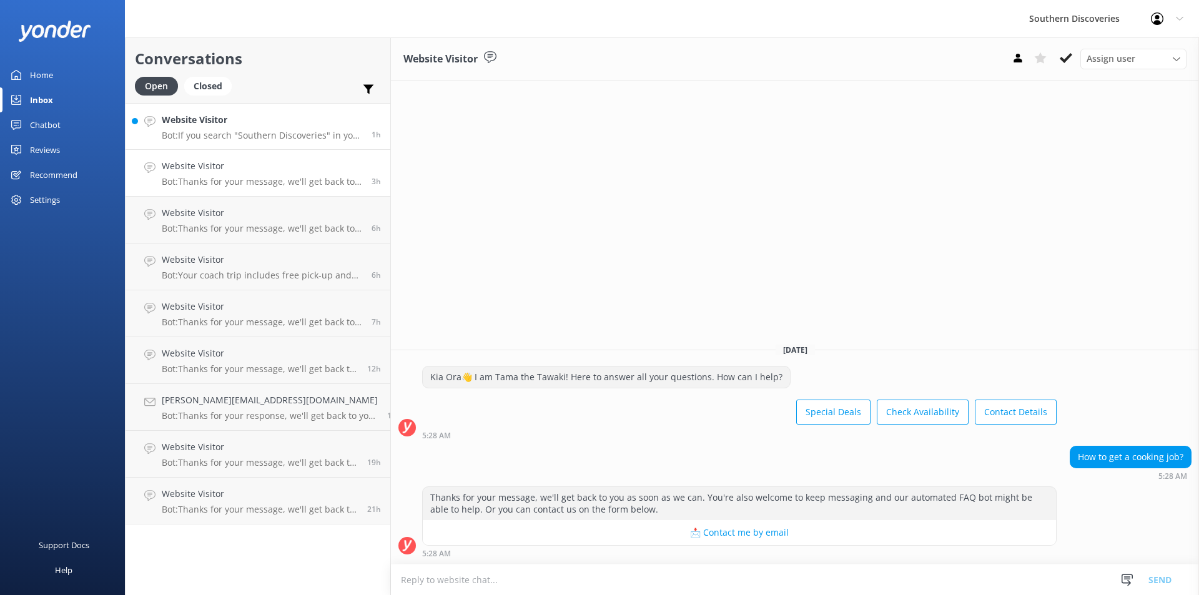
click at [248, 129] on div "Website Visitor Bot: If you search "Southern Discoveries" in your app store, yo…" at bounding box center [262, 126] width 200 height 27
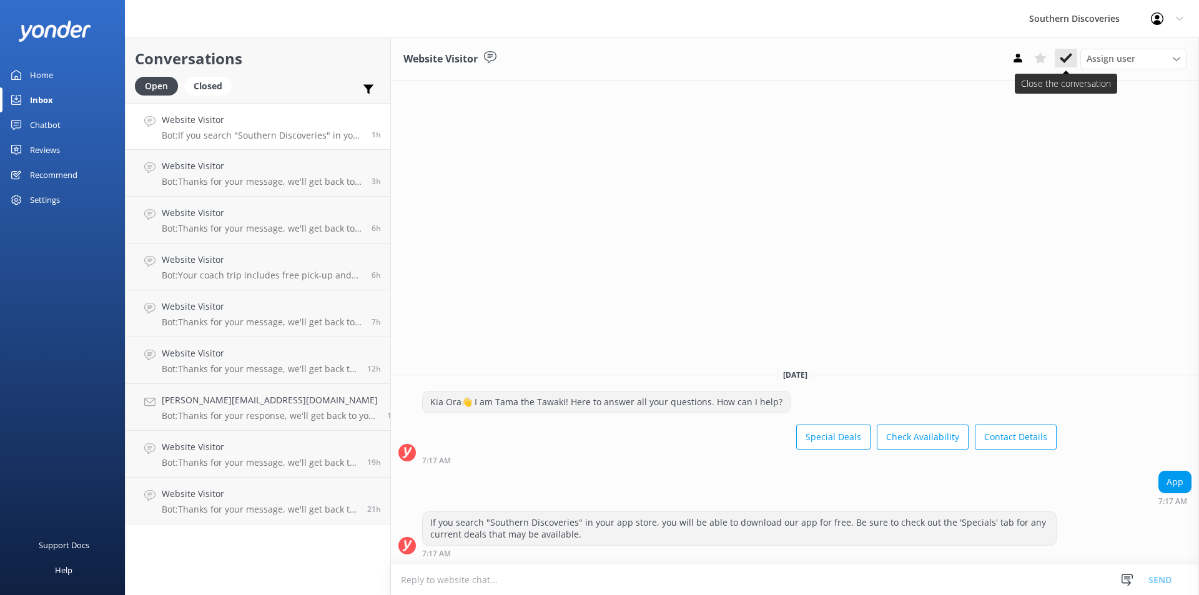
click at [1063, 56] on icon at bounding box center [1066, 58] width 12 height 12
